Goal: Navigation & Orientation: Find specific page/section

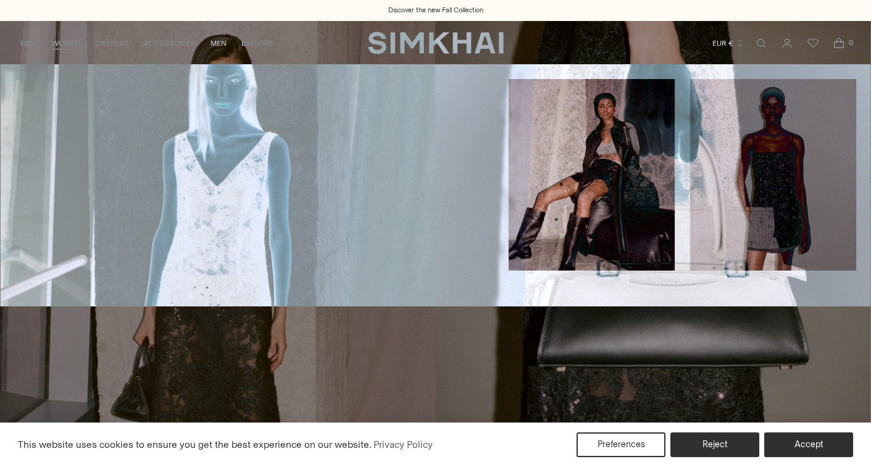
scroll to position [17, 0]
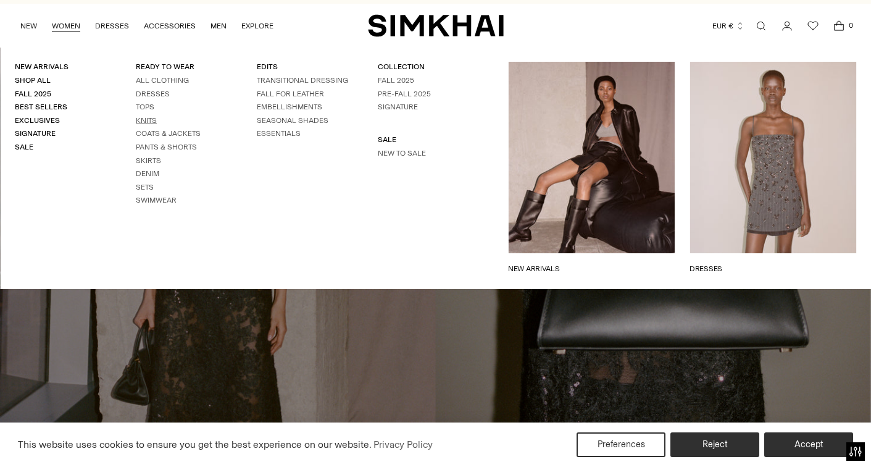
click at [146, 116] on link "Knits" at bounding box center [146, 120] width 21 height 9
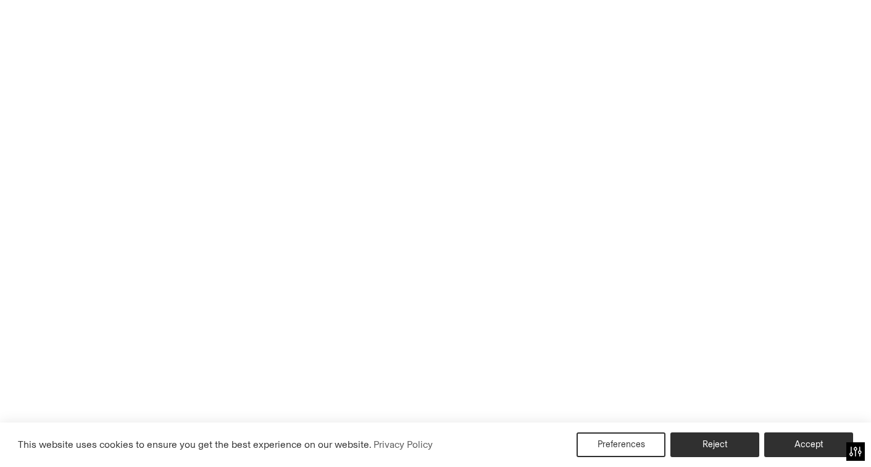
scroll to position [43, 0]
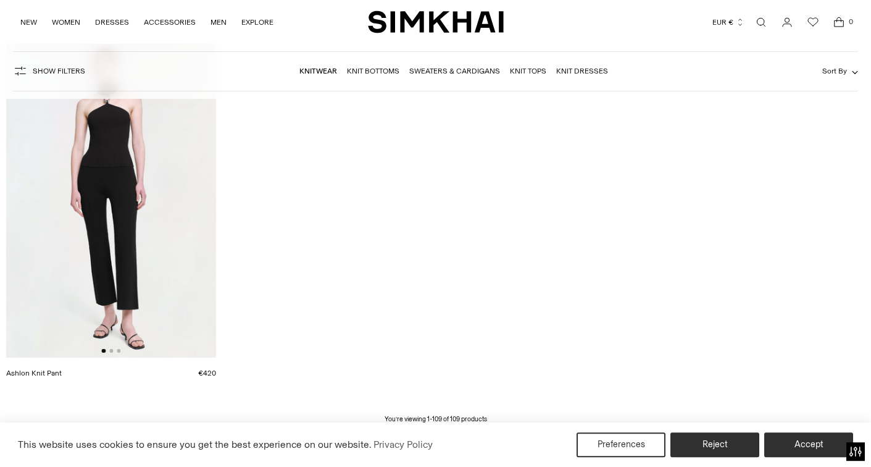
scroll to position [10572, 0]
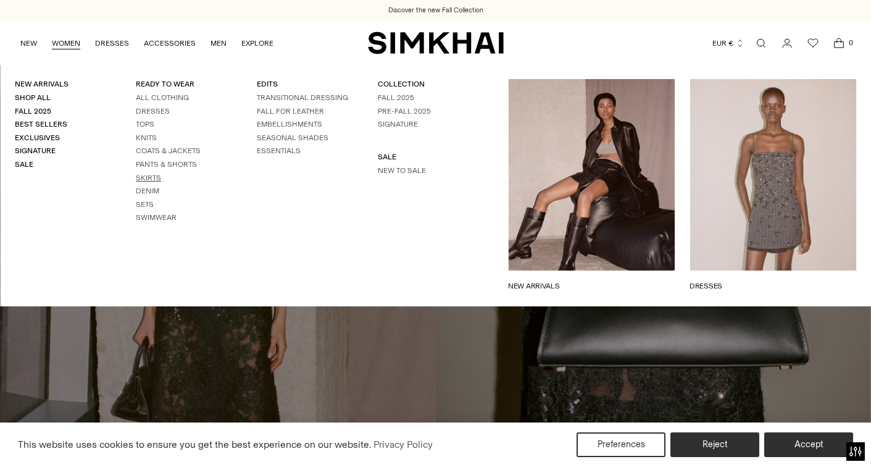
click at [154, 180] on link "Skirts" at bounding box center [148, 177] width 25 height 9
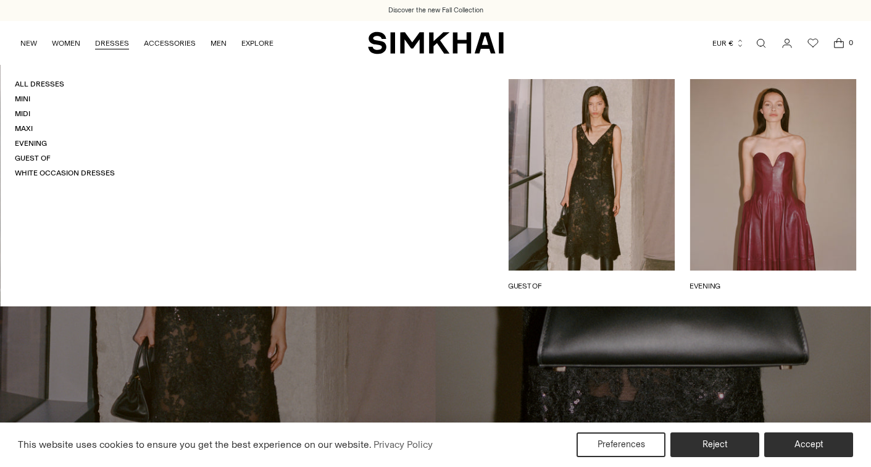
click at [113, 39] on link "DRESSES" at bounding box center [112, 43] width 34 height 27
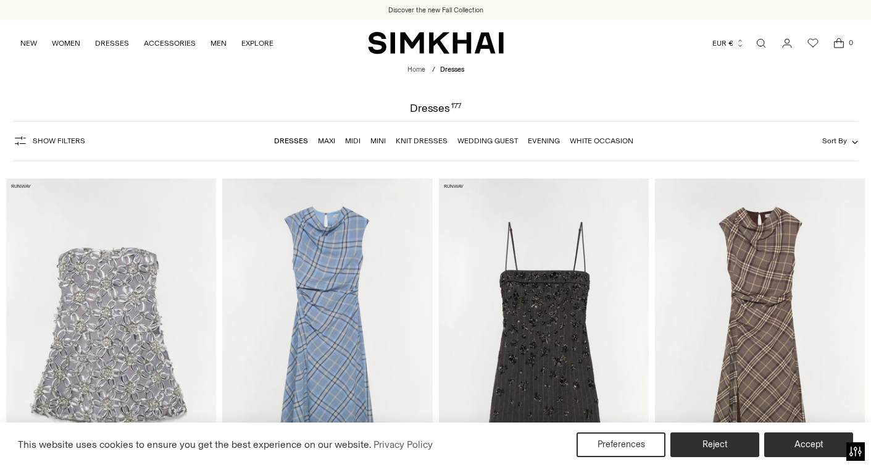
click at [385, 138] on link "Mini" at bounding box center [377, 140] width 15 height 9
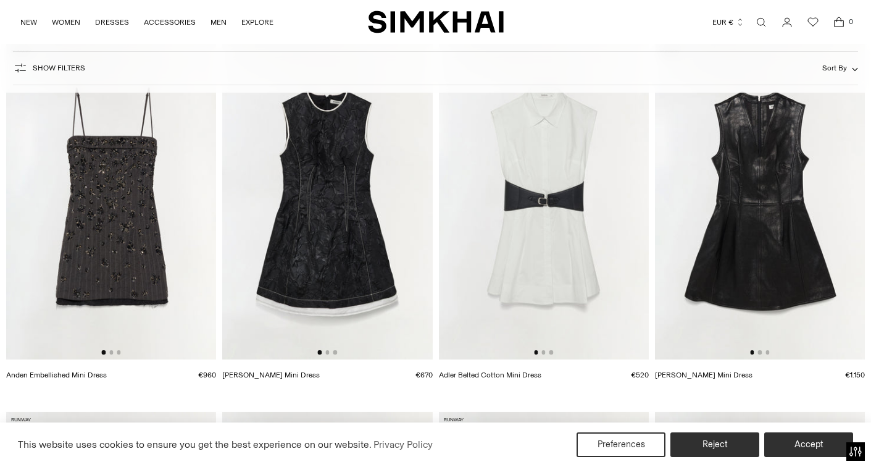
scroll to position [510, 0]
